Goal: Task Accomplishment & Management: Use online tool/utility

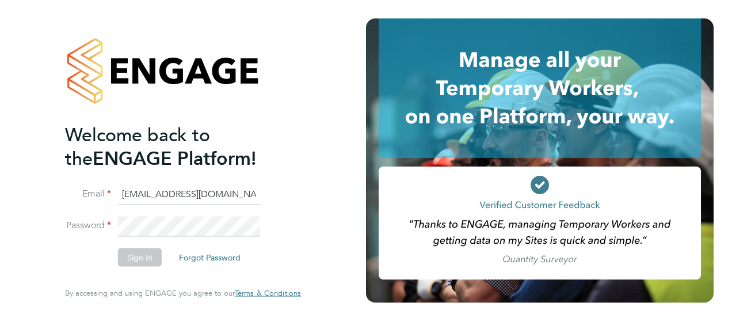
scroll to position [0, 5]
type input "BEPayroll@ngagerecruitment.com"
click at [138, 257] on button "Sign In" at bounding box center [140, 257] width 44 height 18
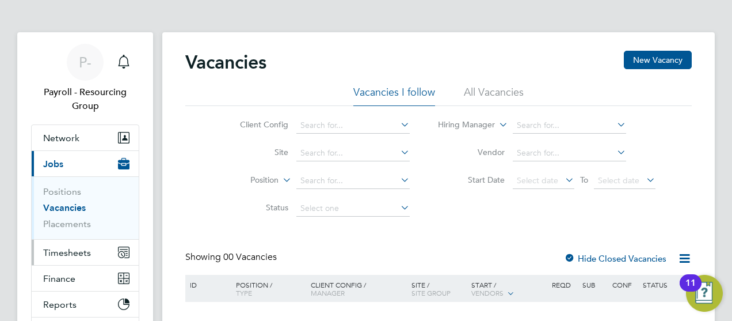
click at [66, 251] on span "Timesheets" at bounding box center [67, 252] width 48 height 11
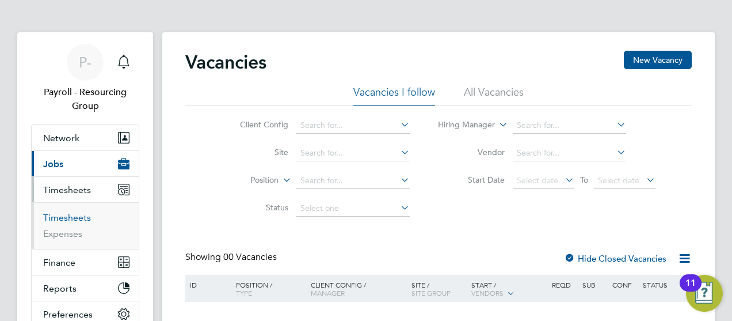
click at [66, 217] on link "Timesheets" at bounding box center [67, 217] width 48 height 11
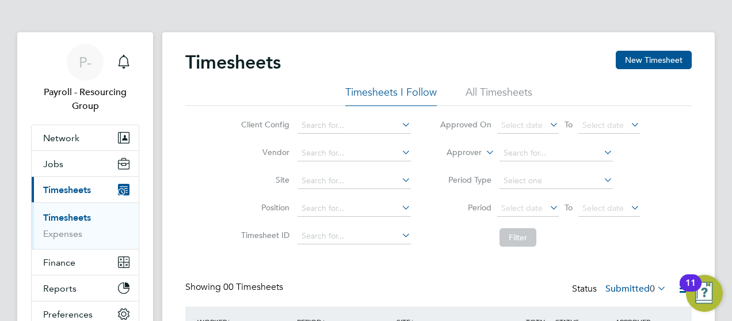
click at [499, 96] on li "All Timesheets" at bounding box center [499, 95] width 67 height 21
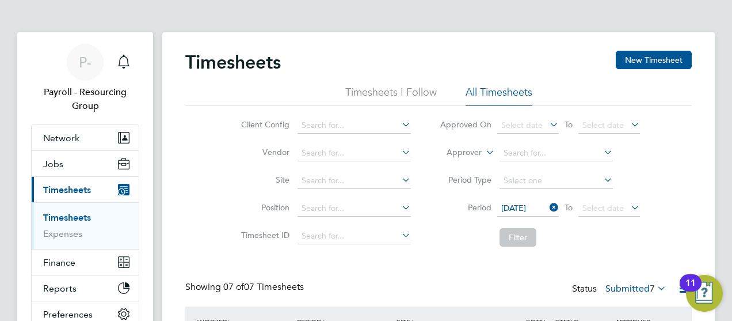
click at [527, 208] on span "[DATE]" at bounding box center [528, 209] width 62 height 16
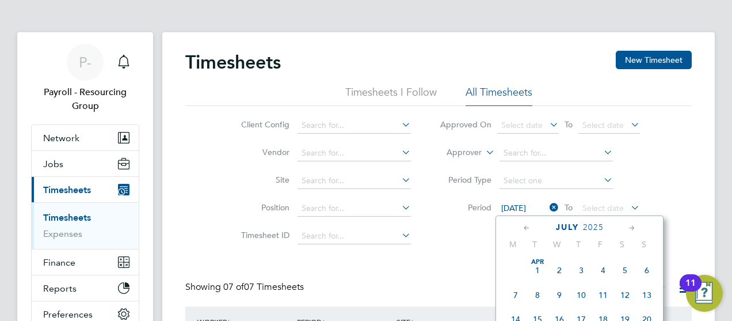
scroll to position [345, 0]
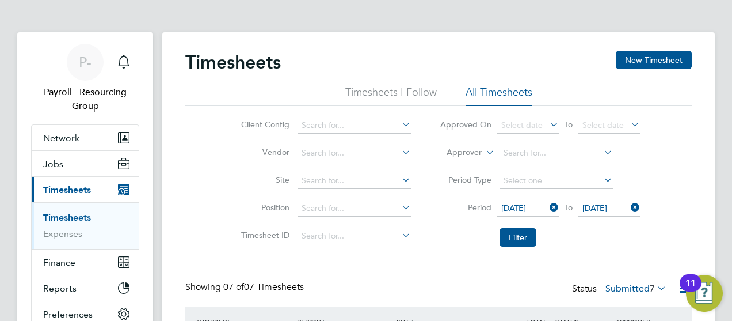
click at [609, 208] on span "[DATE]" at bounding box center [610, 209] width 62 height 16
click at [518, 237] on button "Filter" at bounding box center [518, 237] width 37 height 18
click at [634, 288] on label "Submitted 6" at bounding box center [636, 289] width 61 height 12
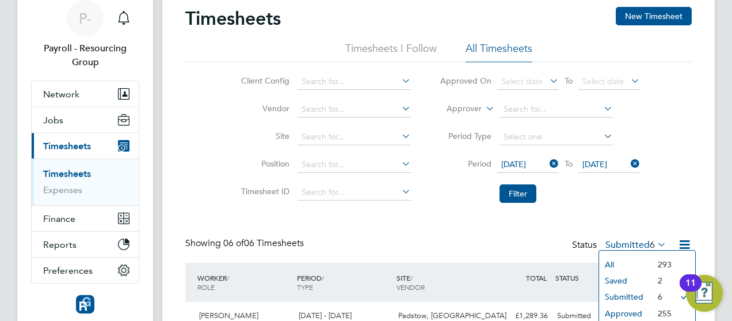
click at [625, 313] on li "Approved" at bounding box center [625, 313] width 53 height 16
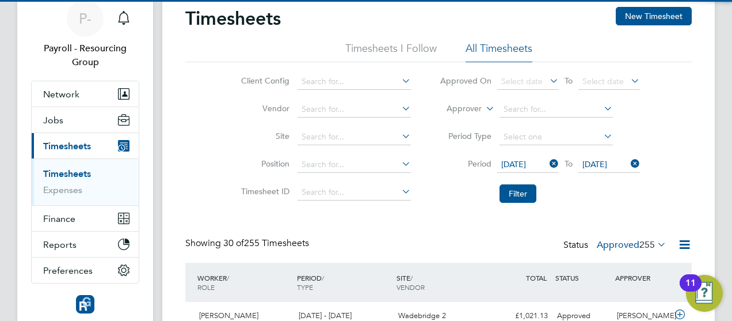
scroll to position [6, 6]
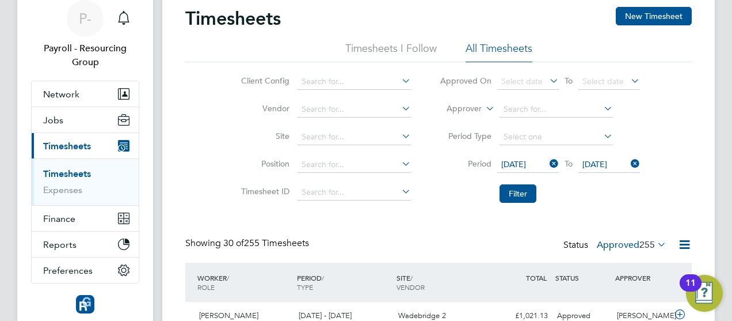
click at [685, 244] on icon at bounding box center [685, 244] width 14 height 14
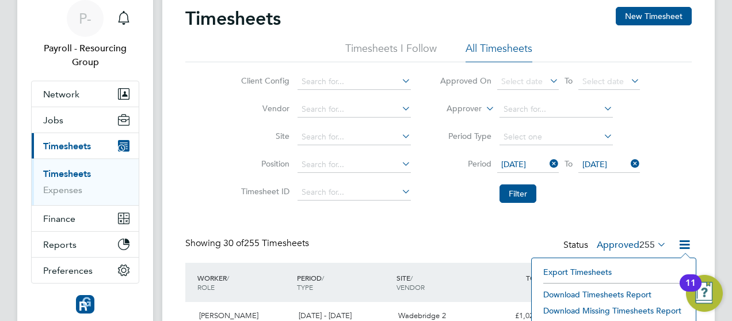
click at [613, 293] on li "Download Timesheets Report" at bounding box center [614, 294] width 153 height 16
